Goal: Task Accomplishment & Management: Use online tool/utility

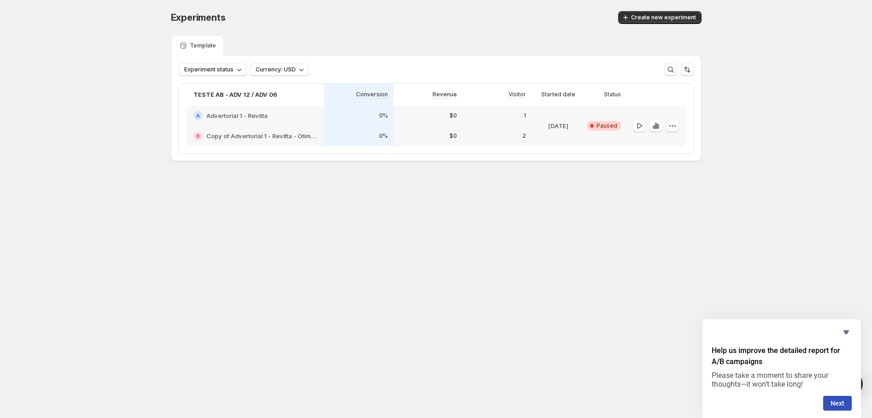
click at [676, 126] on icon "button" at bounding box center [672, 125] width 9 height 9
click at [677, 192] on span "Delete" at bounding box center [678, 191] width 45 height 9
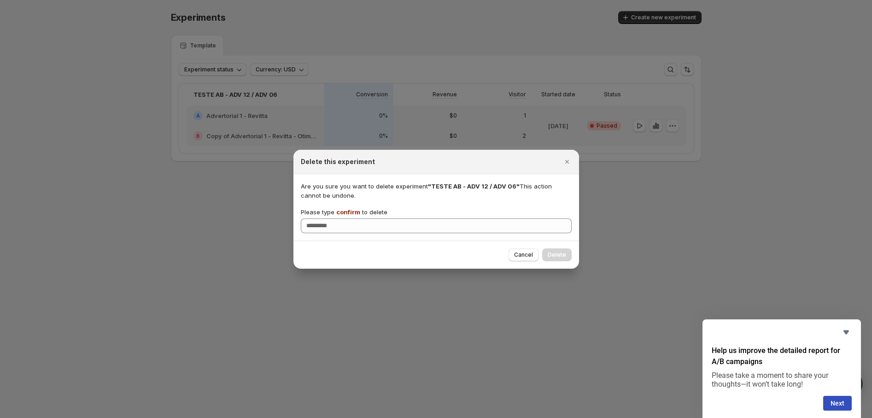
drag, startPoint x: 525, startPoint y: 255, endPoint x: 512, endPoint y: 192, distance: 64.1
click at [492, 210] on div "Delete this experiment Are you sure you want to delete experiment "TESTE AB - A…" at bounding box center [436, 209] width 286 height 119
drag, startPoint x: 513, startPoint y: 185, endPoint x: 430, endPoint y: 187, distance: 82.9
click at [430, 187] on span ""TESTE AB - ADV 12 / ADV 06"" at bounding box center [474, 185] width 92 height 7
copy span "TESTE AB - ADV 12 / ADV 06"
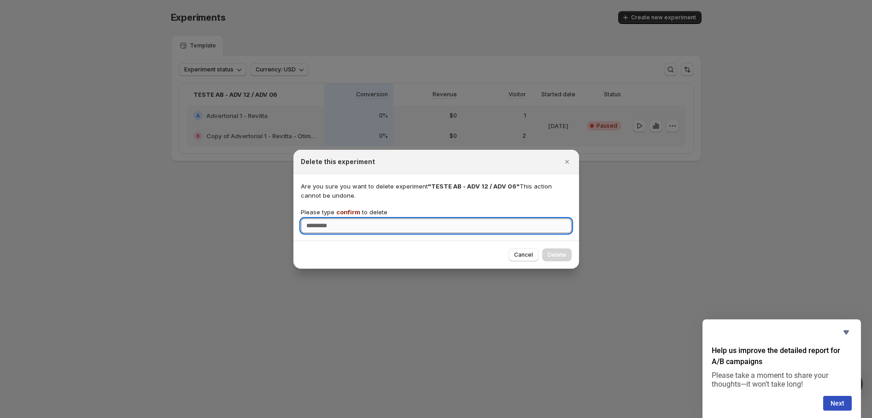
click at [348, 223] on input "Please type confirm to delete" at bounding box center [436, 225] width 271 height 15
type input "*******"
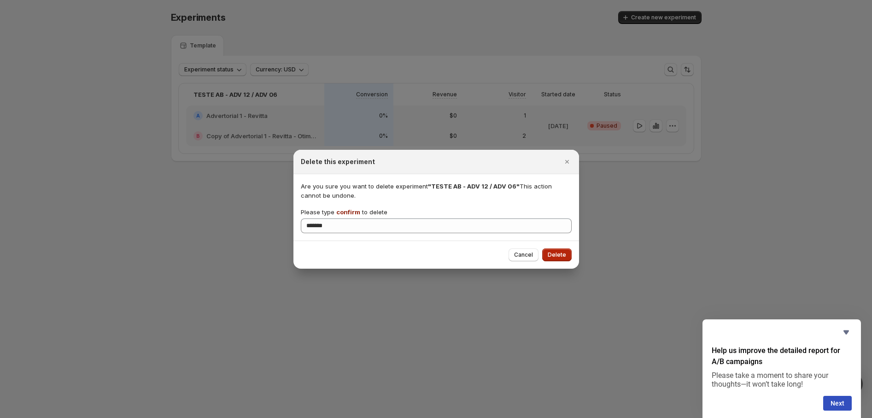
click at [559, 256] on span "Delete" at bounding box center [557, 254] width 18 height 7
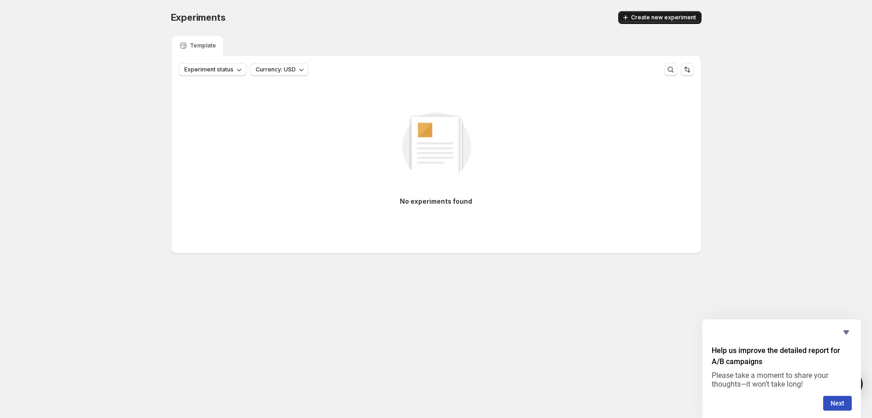
click at [654, 17] on span "Create new experiment" at bounding box center [663, 17] width 65 height 7
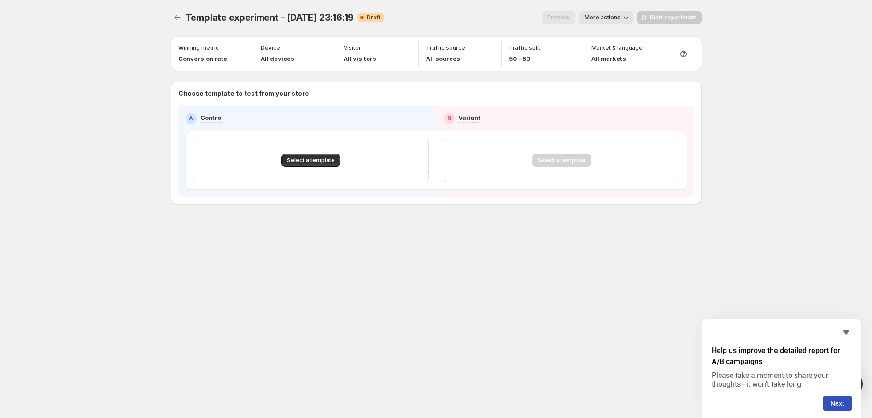
click at [302, 171] on div "Select a template" at bounding box center [311, 160] width 236 height 43
click at [311, 157] on span "Select a template" at bounding box center [311, 160] width 48 height 7
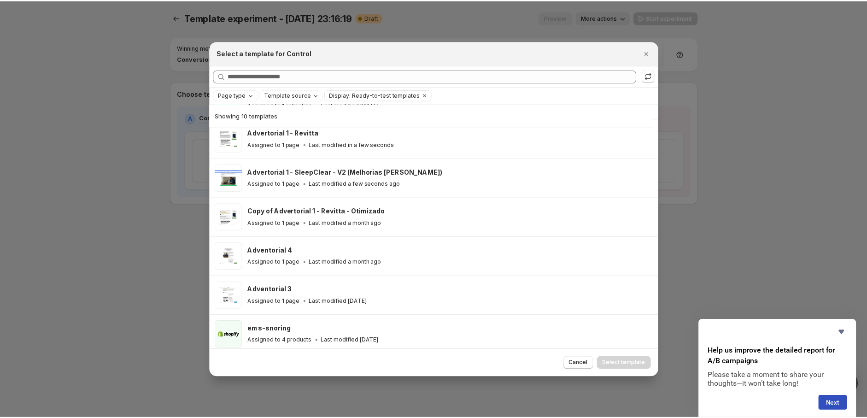
scroll to position [73, 0]
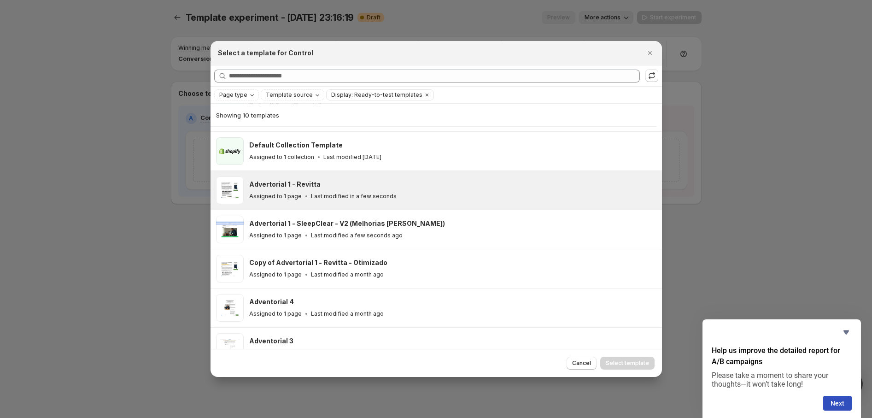
click at [408, 192] on div "Assigned to 1 page Last modified in a few seconds" at bounding box center [451, 196] width 404 height 9
click at [612, 363] on span "Select template" at bounding box center [627, 362] width 43 height 7
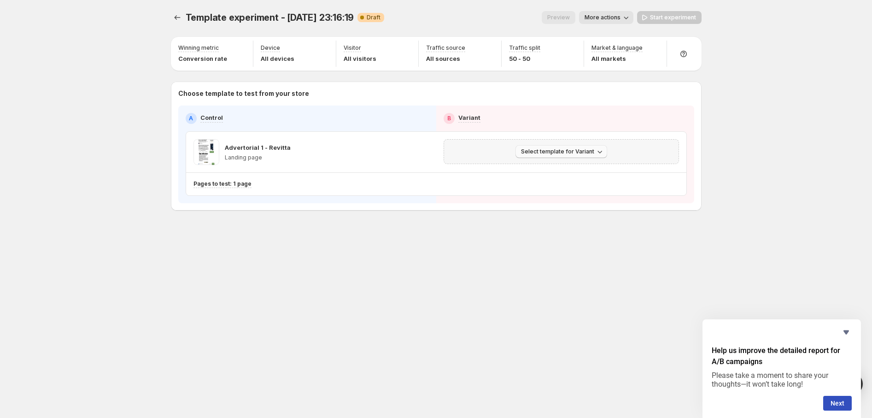
click at [579, 153] on span "Select template for Variant" at bounding box center [557, 151] width 73 height 7
click at [578, 175] on span "Select an existing template" at bounding box center [562, 170] width 94 height 9
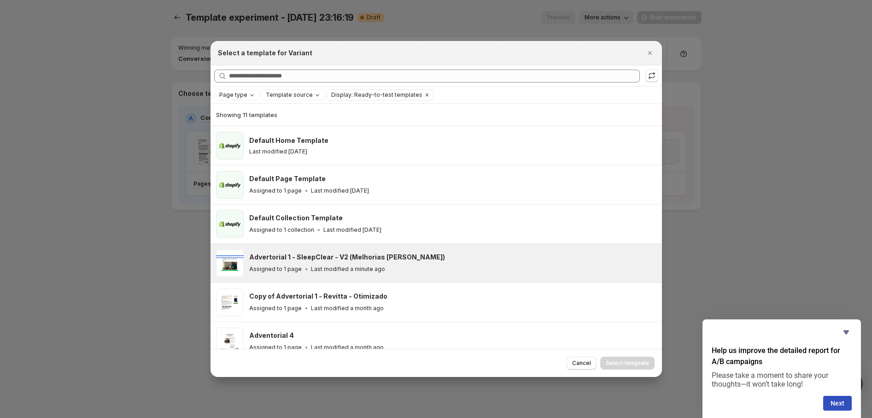
click at [426, 268] on div "Assigned to 1 page Last modified a minute ago" at bounding box center [451, 268] width 404 height 9
click at [628, 362] on span "Select template" at bounding box center [627, 362] width 43 height 7
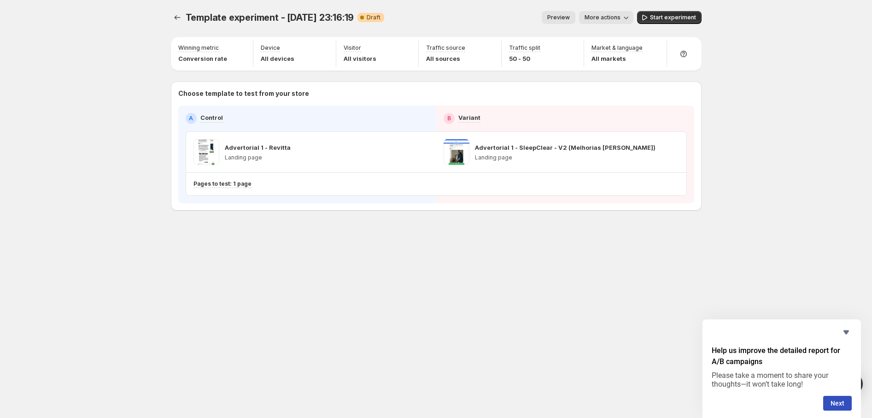
click at [624, 16] on icon "button" at bounding box center [625, 17] width 9 height 9
click at [618, 14] on span "More actions" at bounding box center [602, 17] width 36 height 7
click at [619, 47] on span "Rename" at bounding box center [627, 51] width 55 height 9
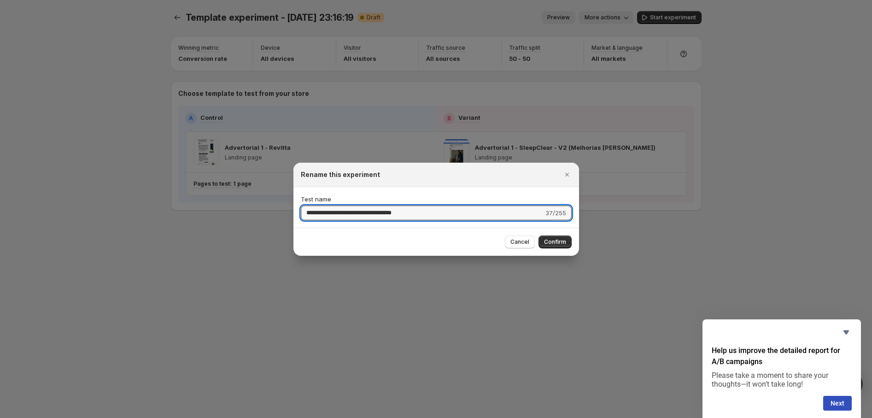
click at [391, 204] on div "**********" at bounding box center [436, 207] width 271 height 26
click at [393, 209] on input "**********" at bounding box center [422, 212] width 243 height 15
paste input ":r47:"
click at [357, 208] on input "**********" at bounding box center [422, 212] width 243 height 15
drag, startPoint x: 360, startPoint y: 213, endPoint x: 355, endPoint y: 212, distance: 5.7
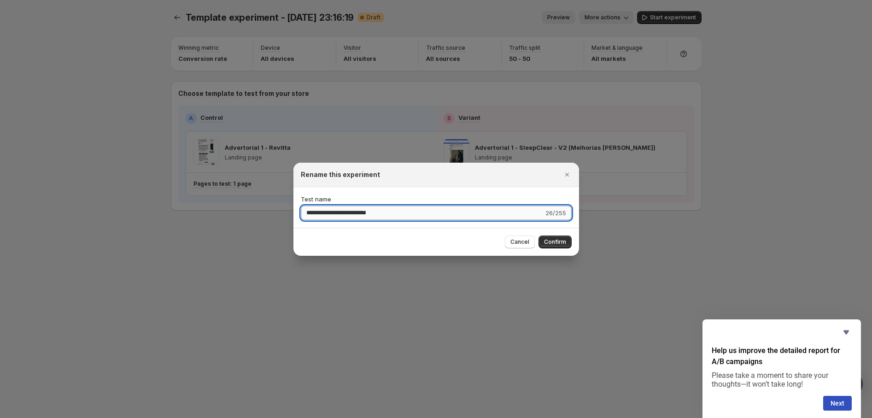
click at [355, 212] on input "**********" at bounding box center [422, 212] width 243 height 15
drag, startPoint x: 386, startPoint y: 212, endPoint x: 371, endPoint y: 212, distance: 15.2
click at [371, 212] on input "**********" at bounding box center [422, 212] width 243 height 15
click at [360, 212] on input "**********" at bounding box center [422, 212] width 243 height 15
type input "**********"
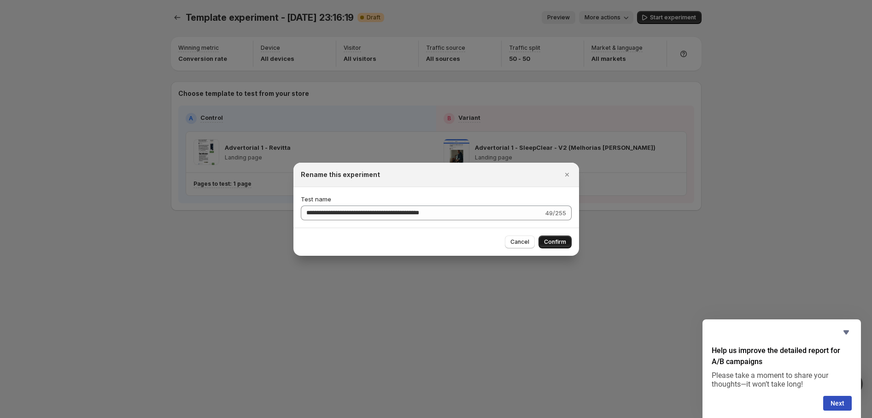
click at [555, 245] on span "Confirm" at bounding box center [555, 241] width 22 height 7
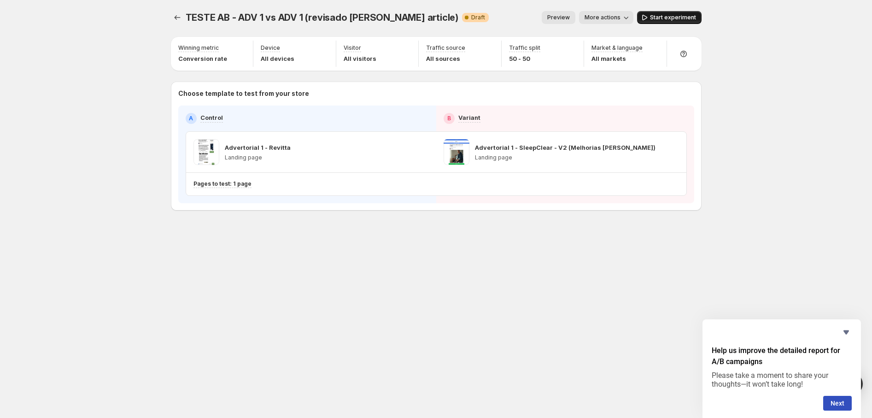
click at [669, 18] on span "Start experiment" at bounding box center [673, 17] width 46 height 7
click at [562, 14] on span "Preview" at bounding box center [554, 17] width 23 height 7
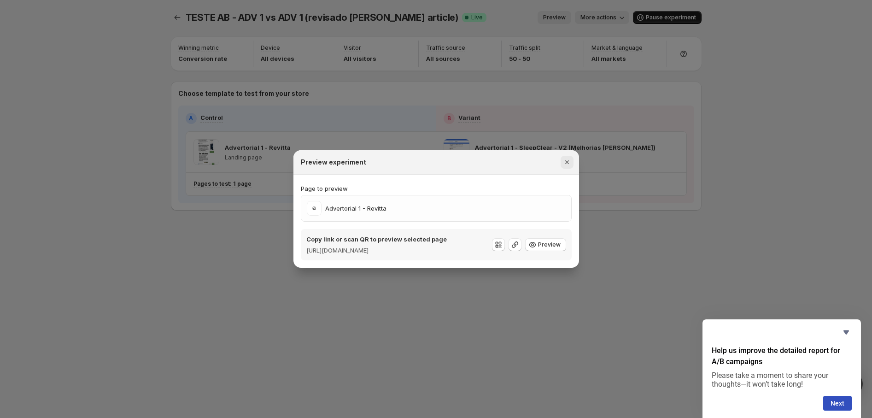
click at [567, 157] on icon "Close" at bounding box center [566, 161] width 9 height 9
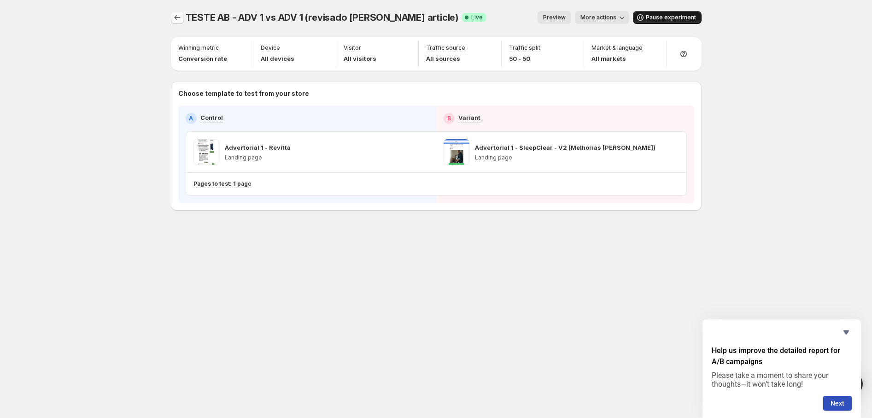
click at [180, 14] on icon "Experiments" at bounding box center [177, 17] width 9 height 9
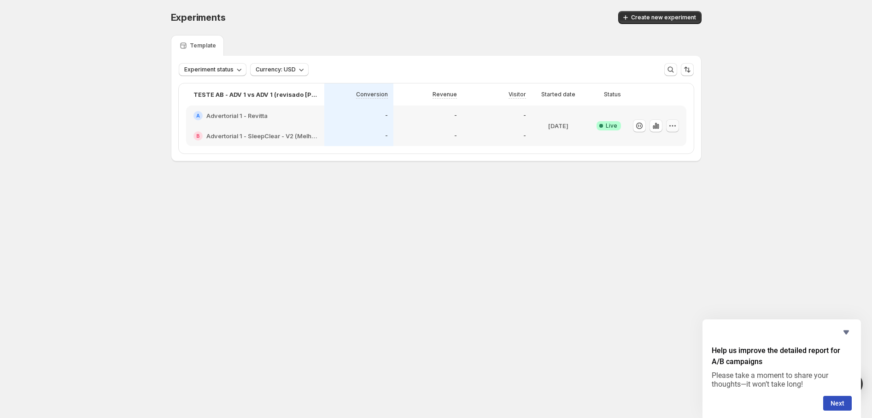
click at [671, 122] on icon "button" at bounding box center [672, 125] width 9 height 9
click at [775, 99] on div "Experiments. This page is ready Experiments Create new experiment Template Expe…" at bounding box center [436, 105] width 872 height 211
click at [494, 122] on div "-" at bounding box center [496, 115] width 69 height 20
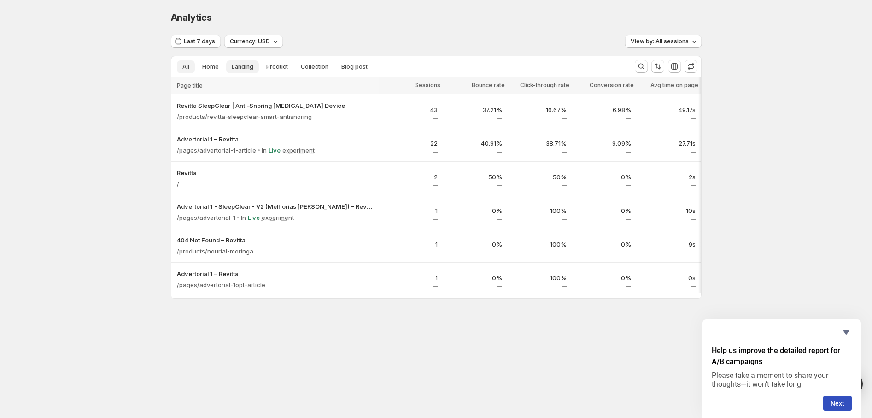
click at [242, 68] on span "Landing" at bounding box center [243, 66] width 22 height 7
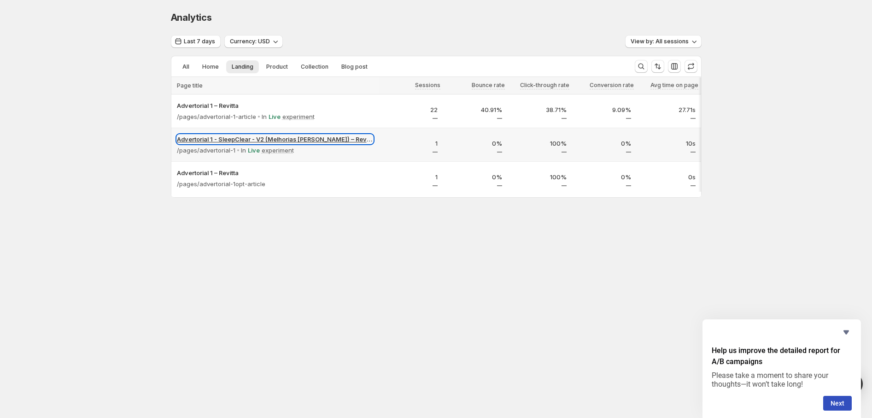
click at [330, 140] on p "Advertorial 1 - SleepClear - V2 (Melhorias [PERSON_NAME]) – Revitta" at bounding box center [275, 138] width 196 height 9
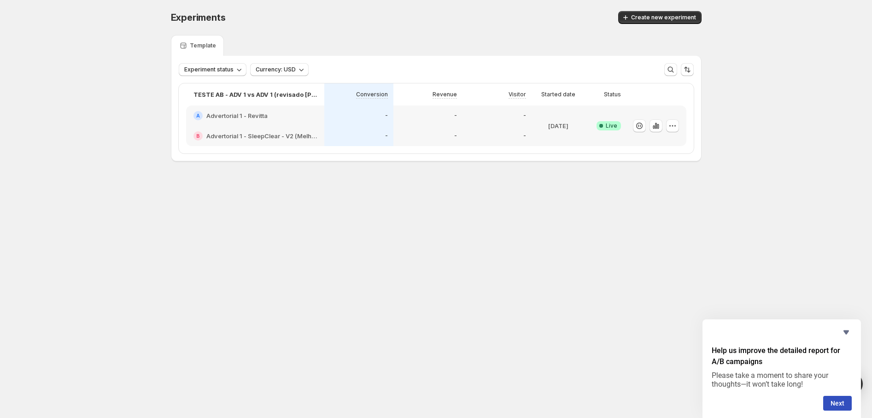
click at [439, 130] on div "-" at bounding box center [427, 136] width 69 height 20
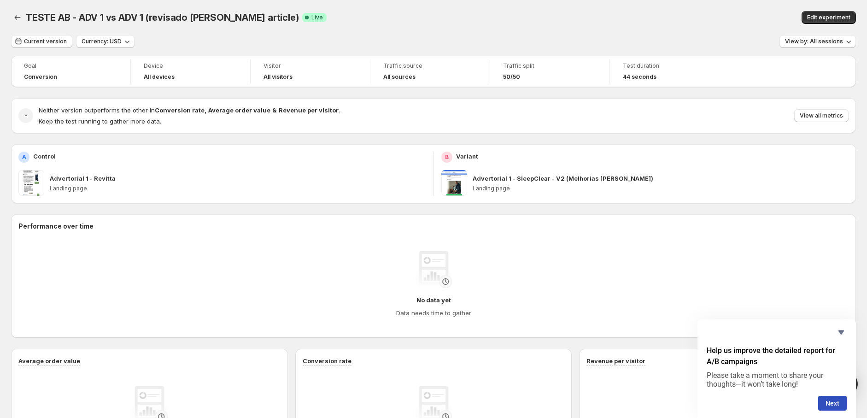
click at [463, 178] on span at bounding box center [454, 183] width 26 height 26
click at [502, 178] on p "Advertorial 1 - SleepClear - V2 (Melhorias [PERSON_NAME])" at bounding box center [562, 178] width 181 height 9
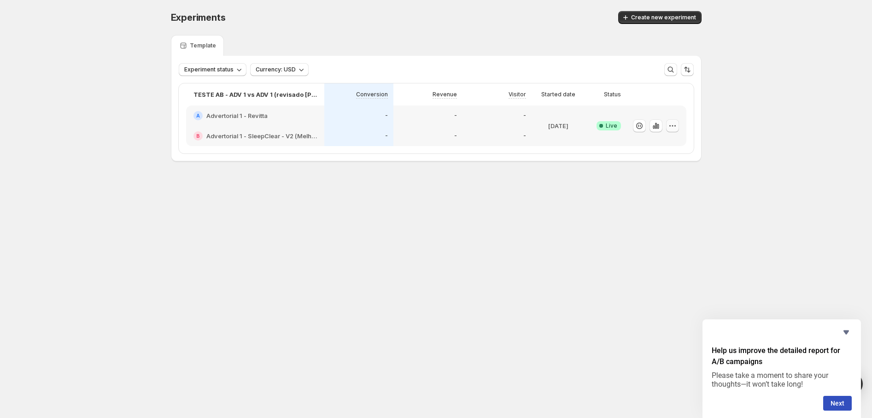
click at [677, 126] on button "button" at bounding box center [672, 125] width 13 height 13
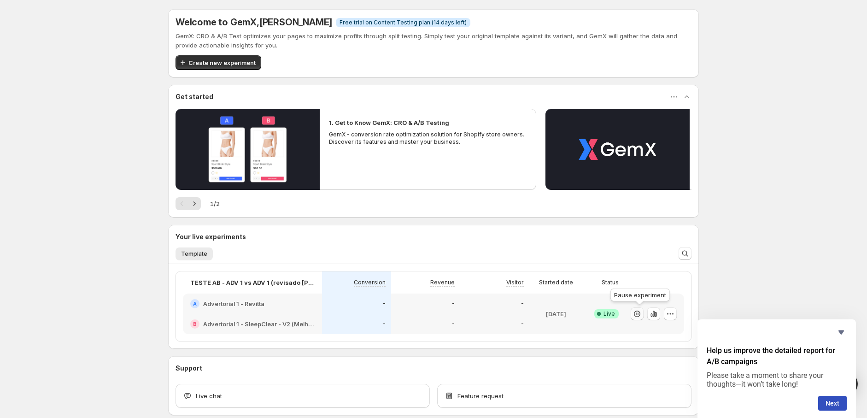
click at [639, 312] on icon "button" at bounding box center [636, 313] width 9 height 9
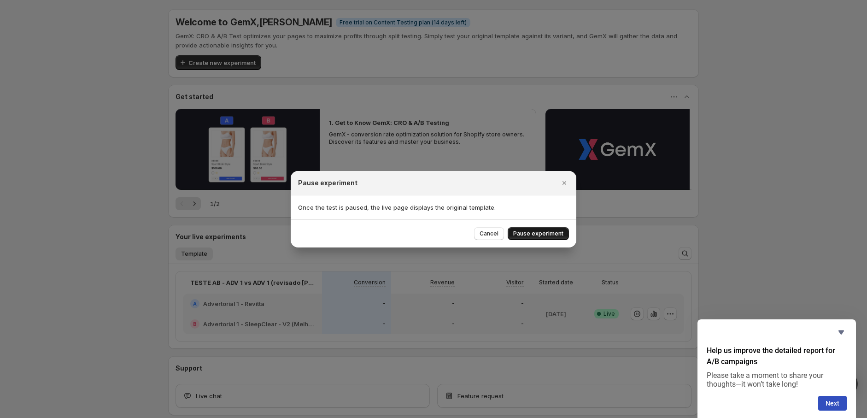
click at [532, 236] on span "Pause experiment" at bounding box center [538, 233] width 50 height 7
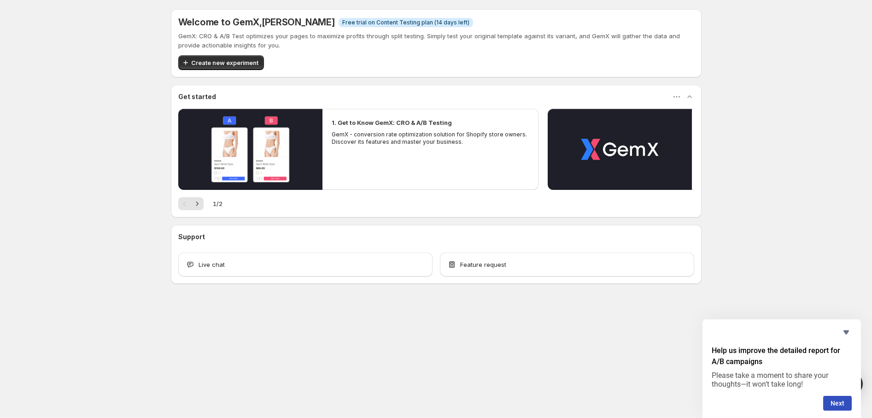
click at [68, 172] on div "Welcome to GemX , Luis Ronchesel Info Free trial on Content Testing plan (14 da…" at bounding box center [436, 166] width 872 height 333
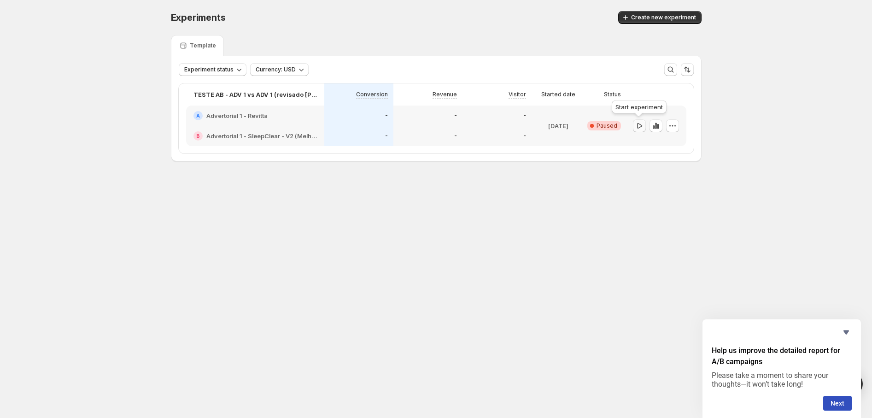
click at [641, 125] on icon "button" at bounding box center [639, 125] width 9 height 9
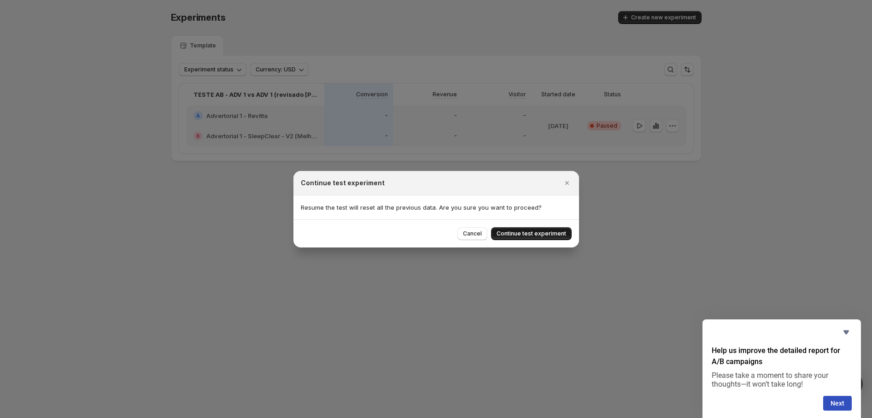
click at [536, 230] on span "Continue test experiment" at bounding box center [531, 233] width 70 height 7
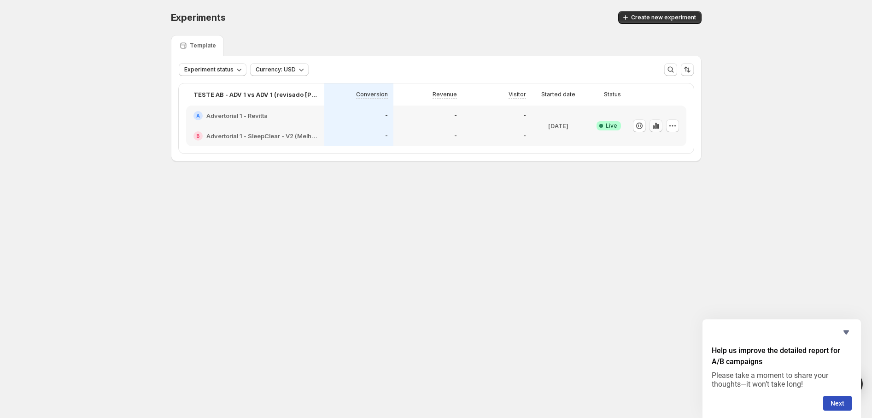
click at [656, 126] on icon "button" at bounding box center [655, 125] width 2 height 6
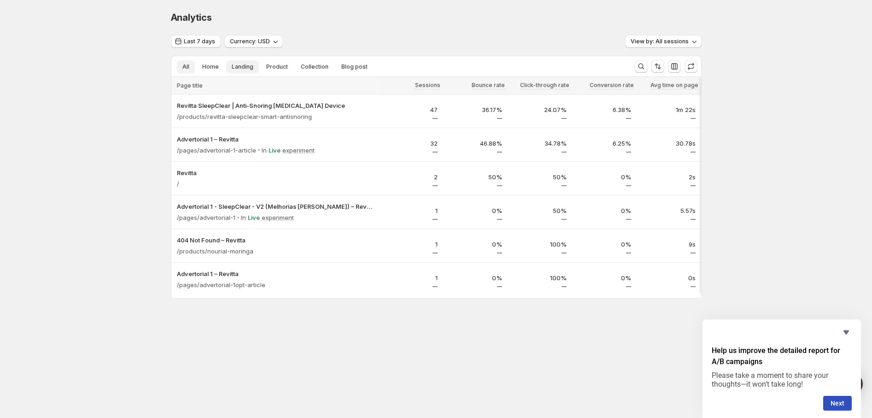
click at [240, 68] on span "Landing" at bounding box center [243, 66] width 22 height 7
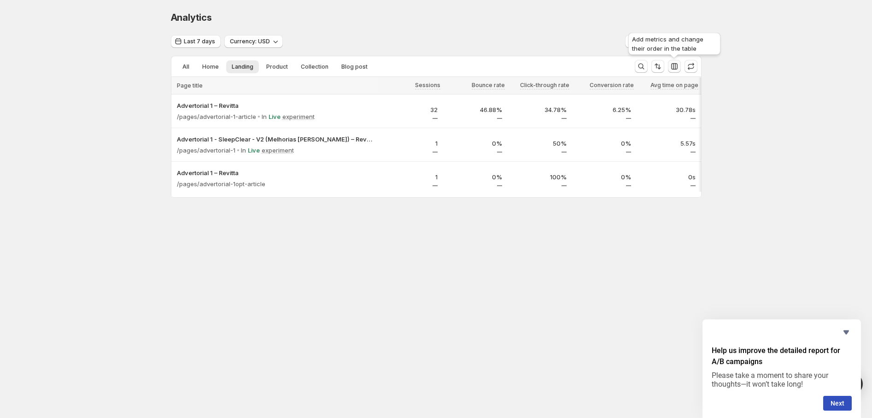
click at [679, 64] on button "button" at bounding box center [674, 66] width 13 height 13
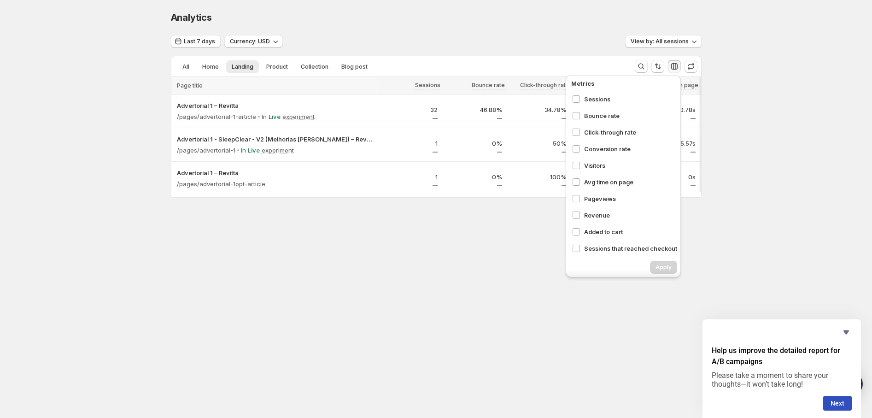
click at [679, 64] on button "button" at bounding box center [674, 66] width 13 height 13
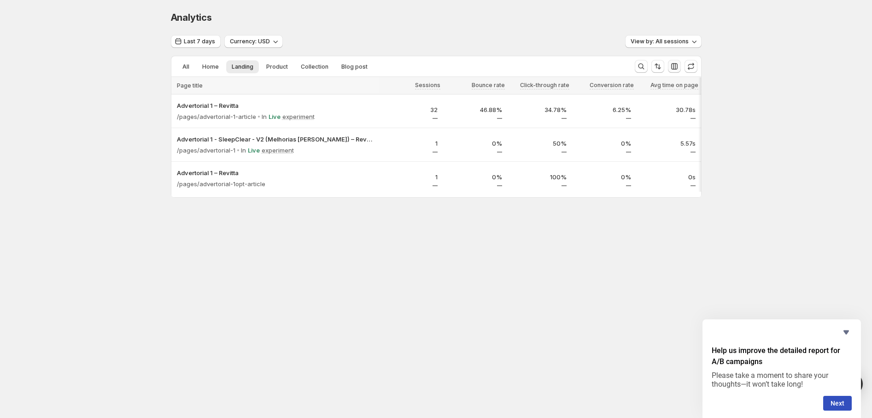
click at [679, 64] on button "button" at bounding box center [674, 66] width 13 height 13
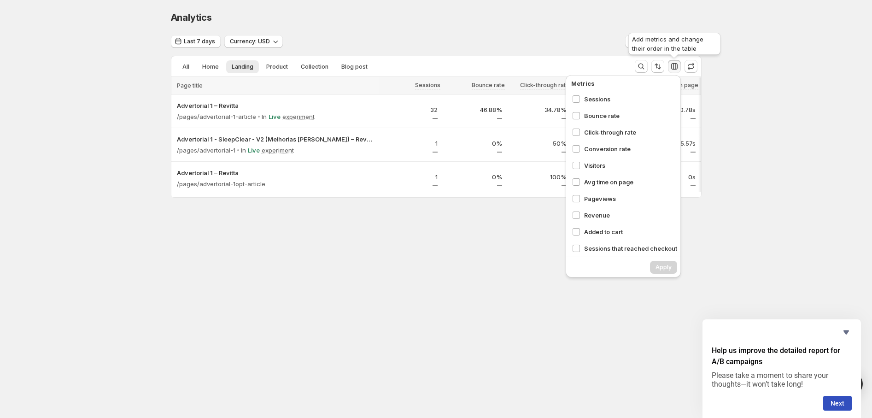
click at [679, 64] on button "button" at bounding box center [674, 66] width 13 height 13
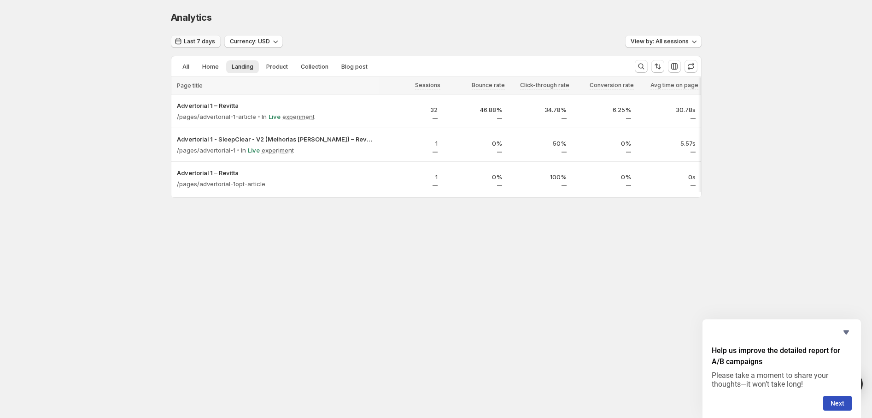
click at [209, 40] on span "Last 7 days" at bounding box center [199, 41] width 31 height 7
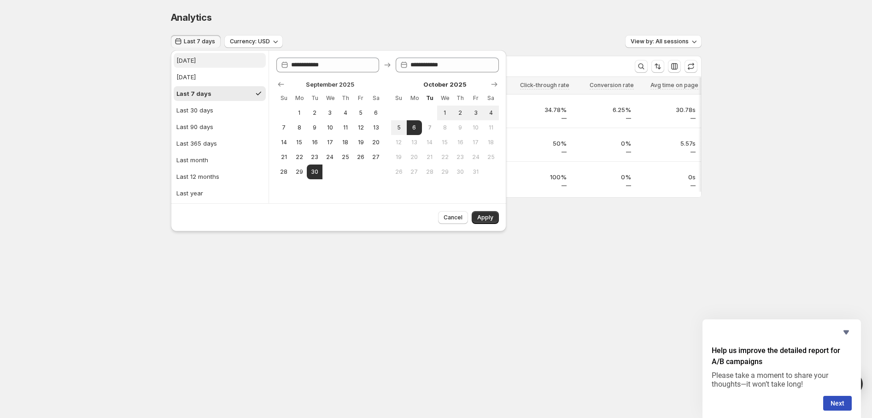
click at [187, 64] on div "[DATE]" at bounding box center [185, 60] width 19 height 9
type input "**********"
click at [493, 221] on span "Apply" at bounding box center [485, 217] width 16 height 7
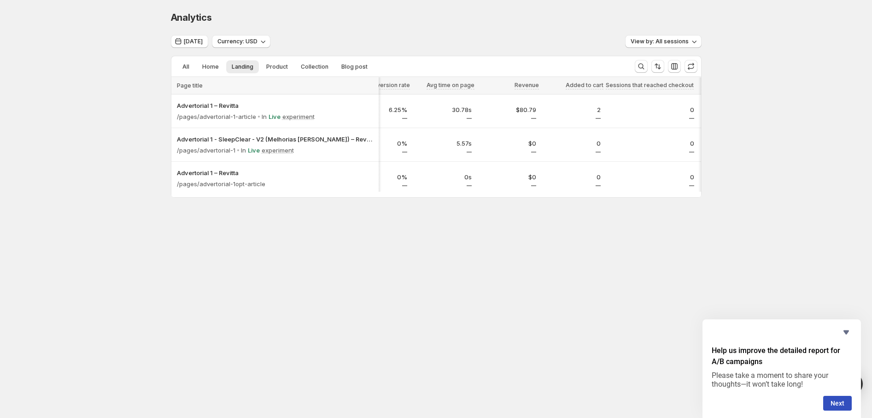
scroll to position [0, 210]
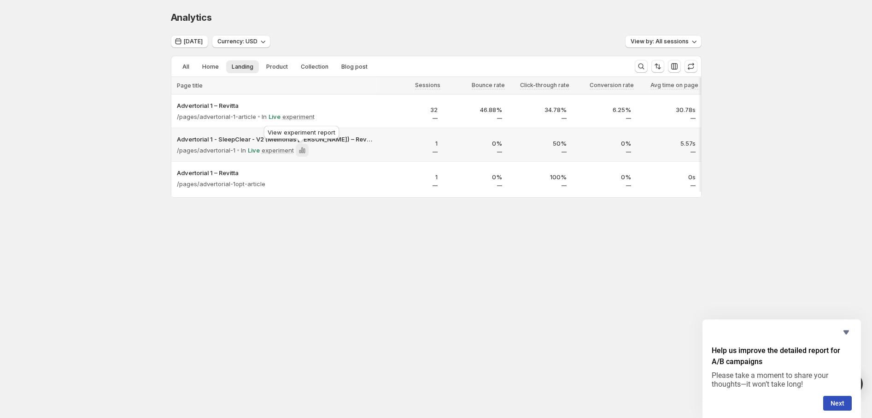
click at [302, 147] on icon at bounding box center [301, 150] width 9 height 9
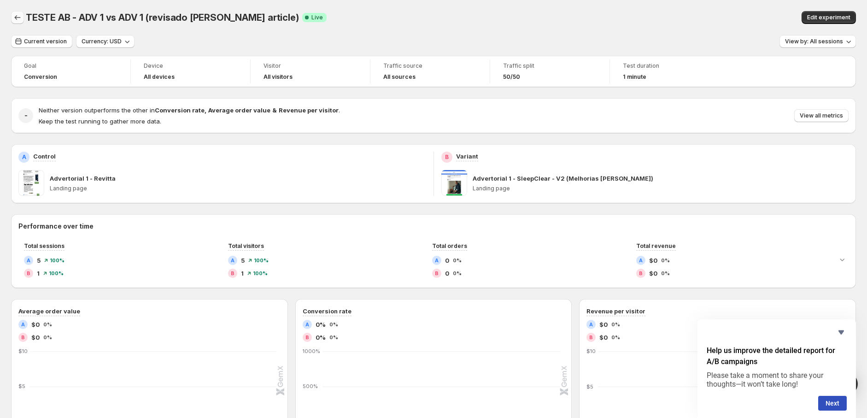
click at [16, 13] on icon "Back" at bounding box center [17, 17] width 9 height 9
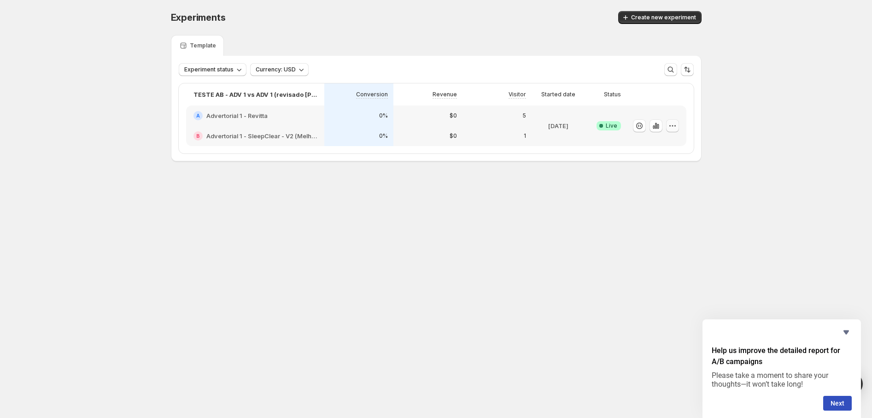
click at [673, 124] on icon "button" at bounding box center [672, 125] width 9 height 9
click at [247, 113] on h2 "Advertorial 1 - Revitta" at bounding box center [236, 115] width 61 height 9
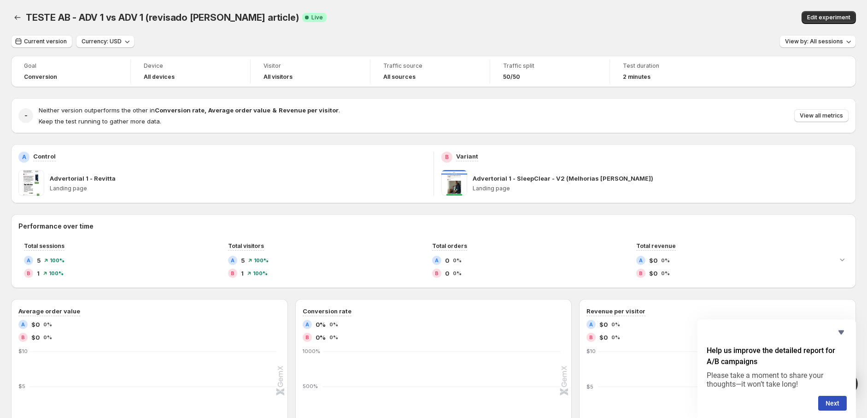
click at [631, 3] on div "TESTE AB - ADV 1 vs ADV 1 (revisado [PERSON_NAME] article). This page is ready …" at bounding box center [433, 17] width 845 height 35
click at [204, 122] on p "Keep the test running to gather more data." at bounding box center [189, 121] width 301 height 9
click at [20, 17] on icon "Back" at bounding box center [17, 17] width 9 height 9
